Goal: Information Seeking & Learning: Learn about a topic

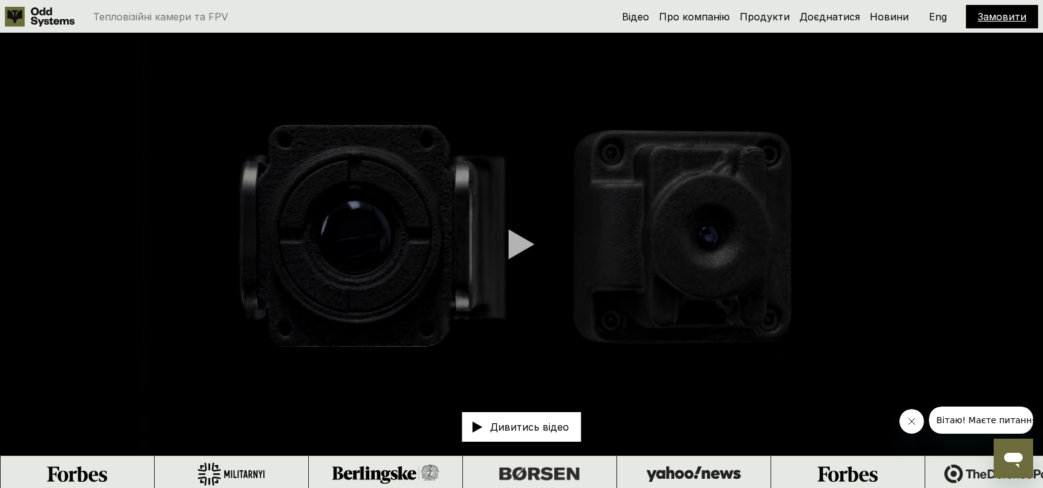
click at [493, 426] on p "Дивитись відео" at bounding box center [529, 427] width 79 height 10
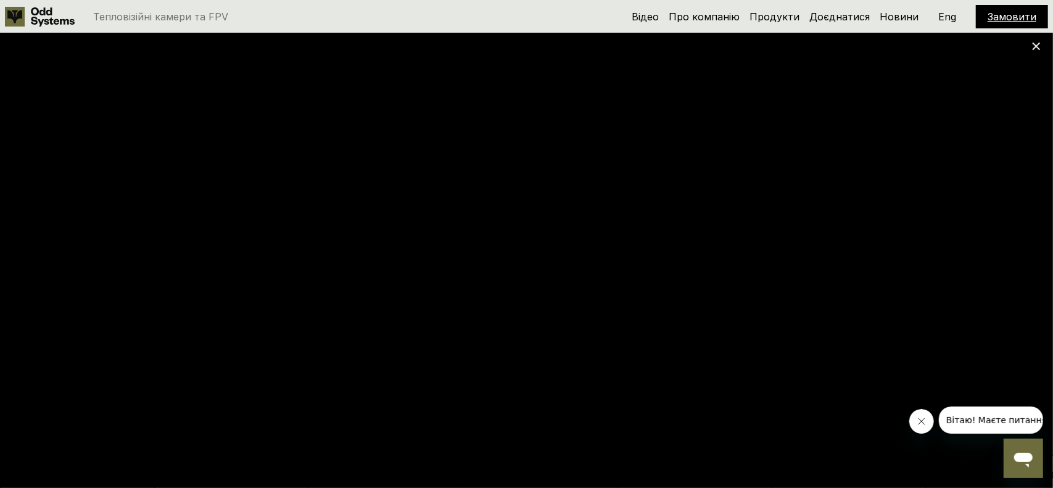
click at [1037, 49] on icon at bounding box center [1036, 46] width 9 height 9
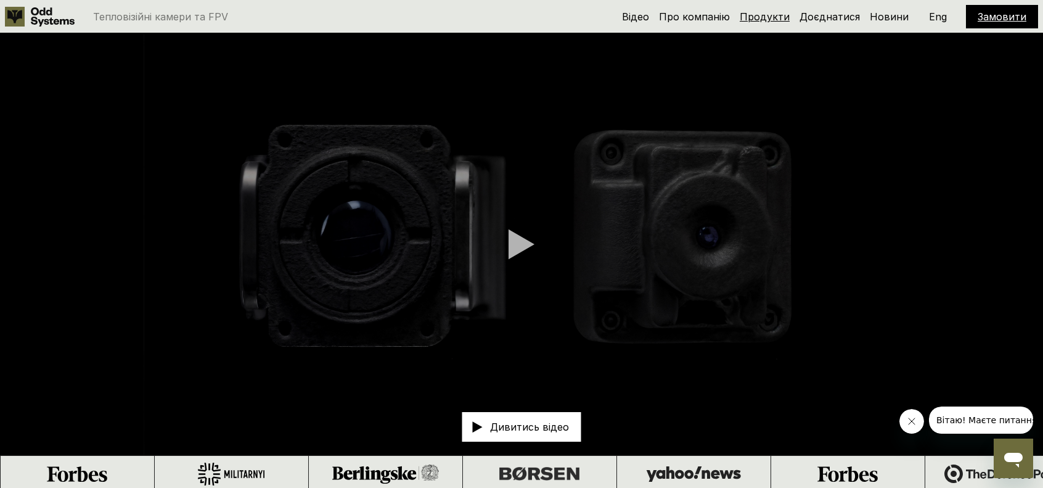
click at [765, 14] on link "Продукти" at bounding box center [765, 16] width 50 height 12
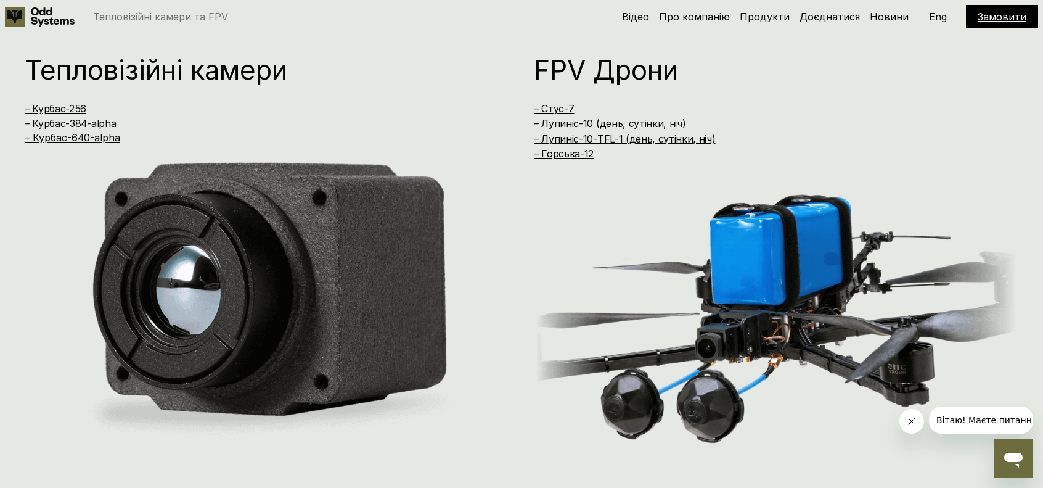
scroll to position [980, 0]
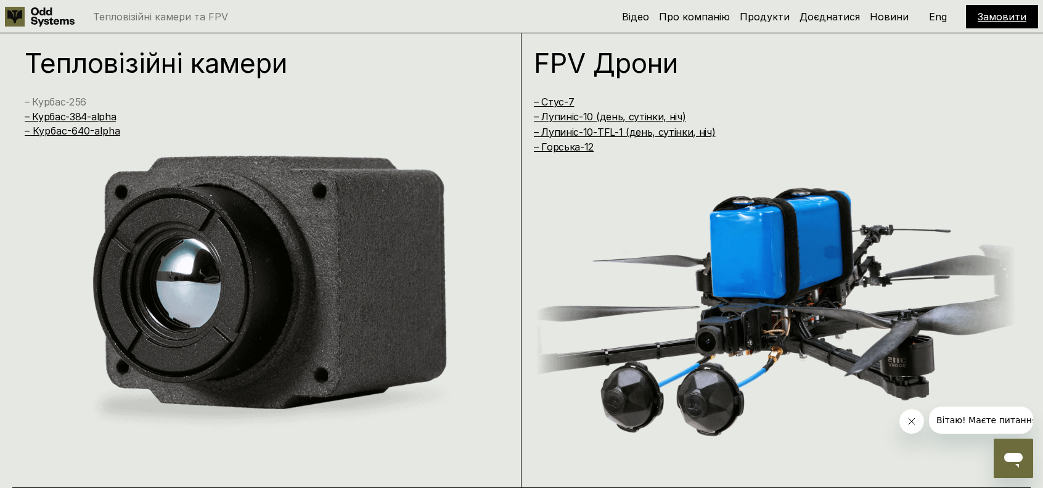
click at [65, 99] on link "– Курбас-256" at bounding box center [56, 102] width 62 height 12
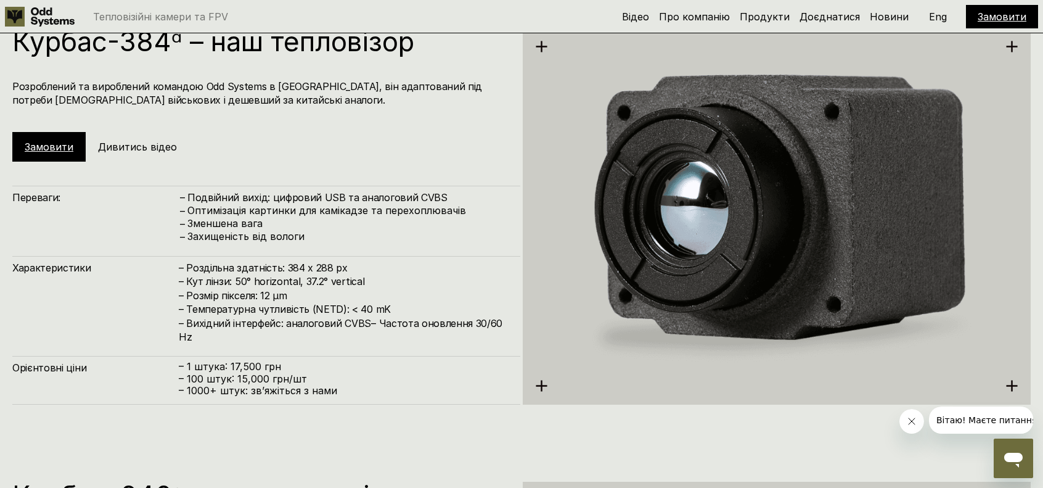
scroll to position [2022, 0]
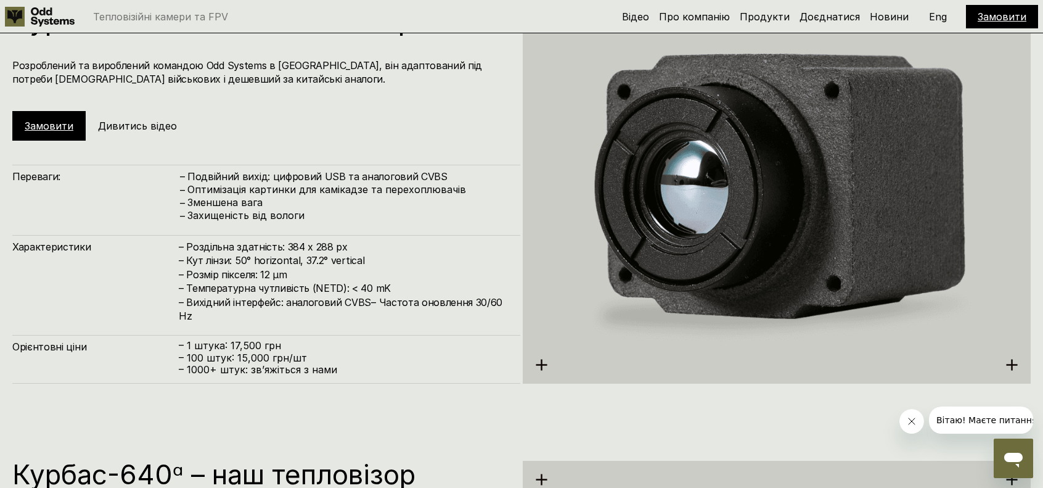
click at [541, 364] on img at bounding box center [777, 195] width 508 height 522
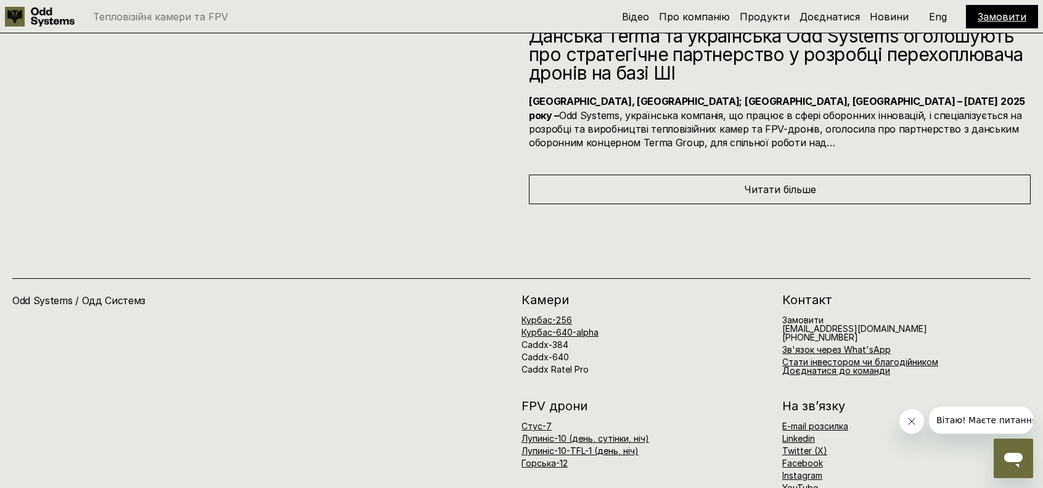
scroll to position [5845, 0]
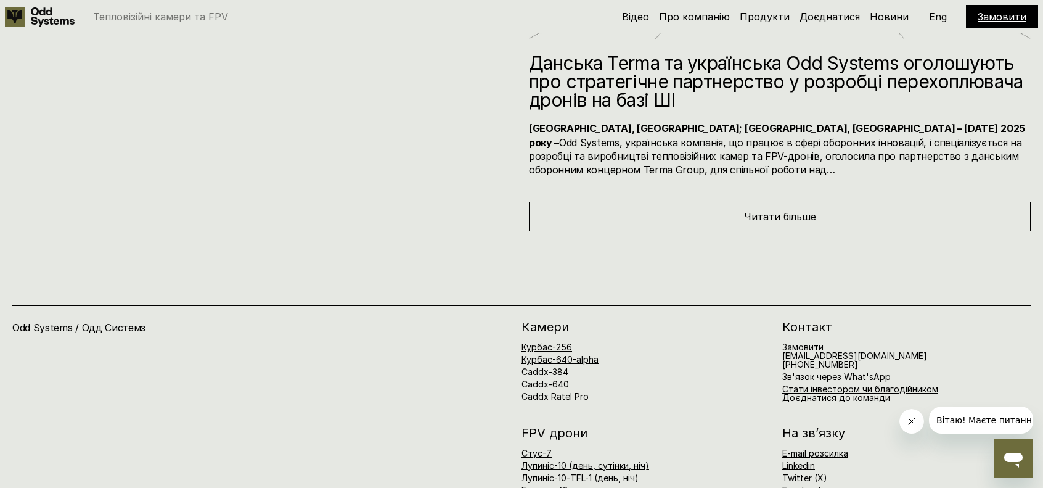
click at [551, 374] on link "Caddx-384" at bounding box center [545, 371] width 47 height 10
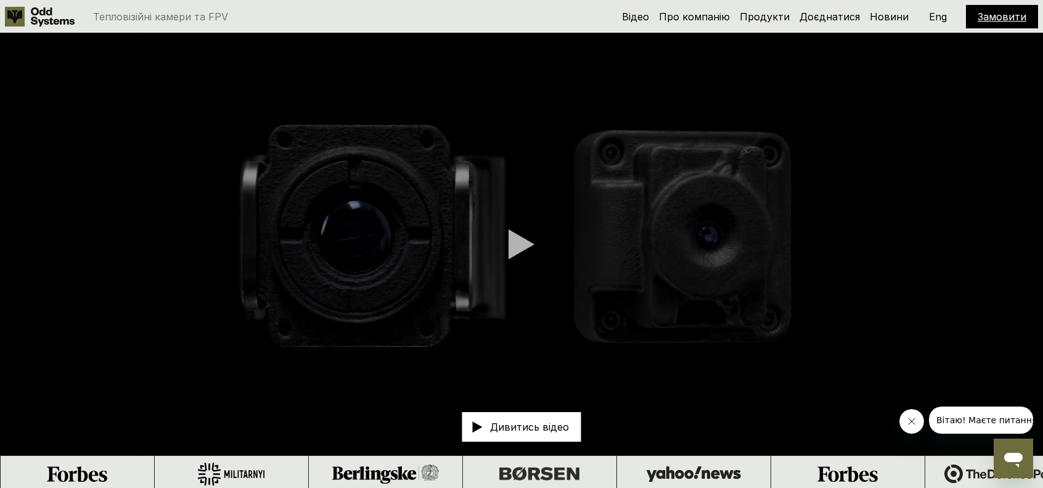
click at [513, 419] on div "Дивитись відео" at bounding box center [521, 427] width 119 height 30
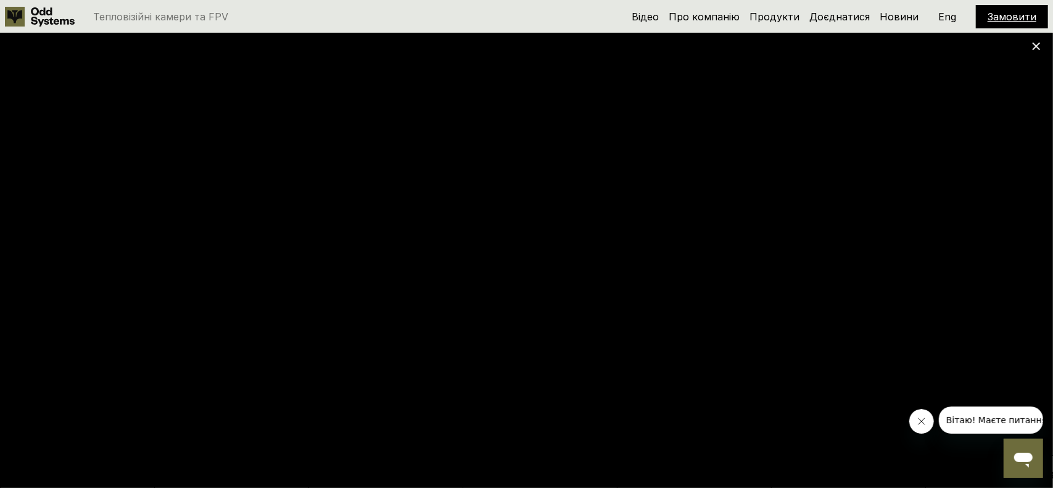
click at [1037, 47] on use at bounding box center [1036, 47] width 8 height 8
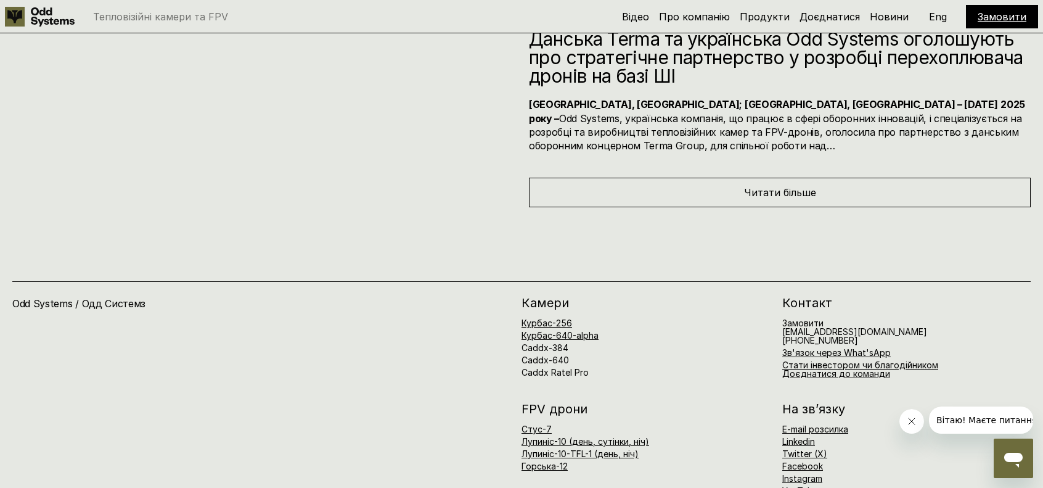
scroll to position [5996, 0]
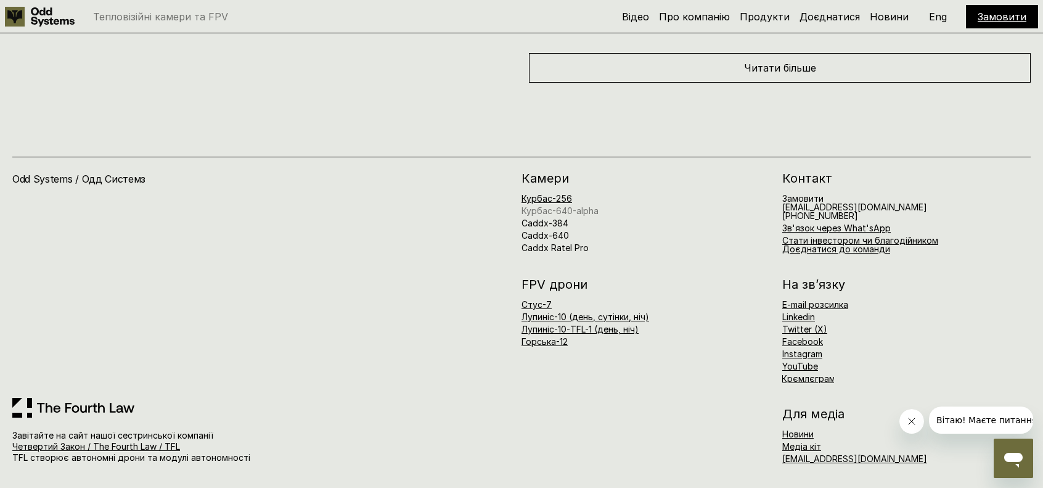
click at [562, 210] on link "Курбас-640-alpha" at bounding box center [560, 210] width 77 height 10
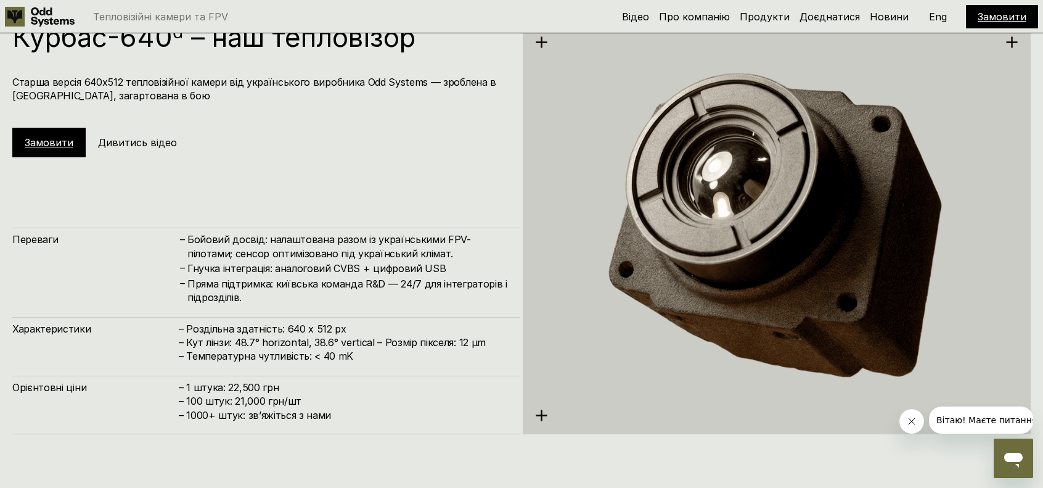
scroll to position [2444, 0]
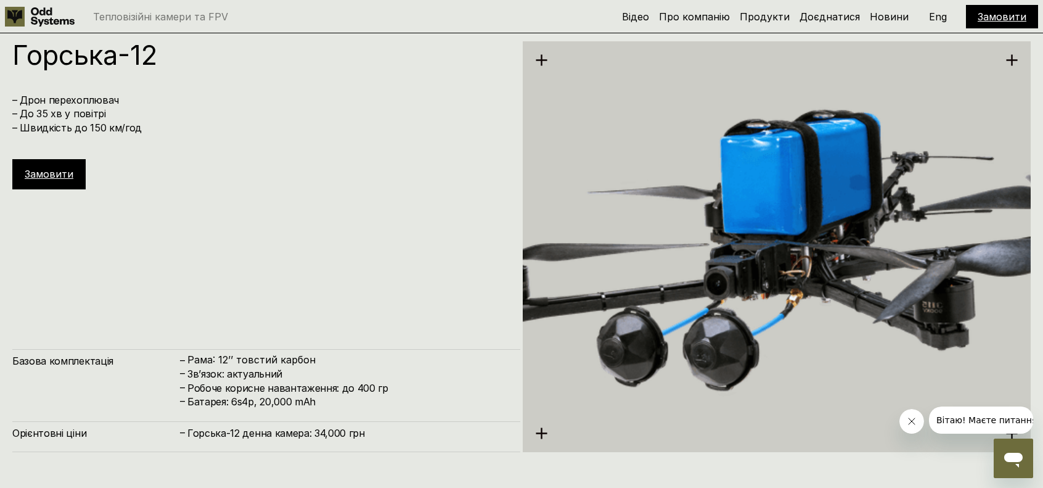
scroll to position [342, 0]
